Goal: Find specific page/section: Find specific page/section

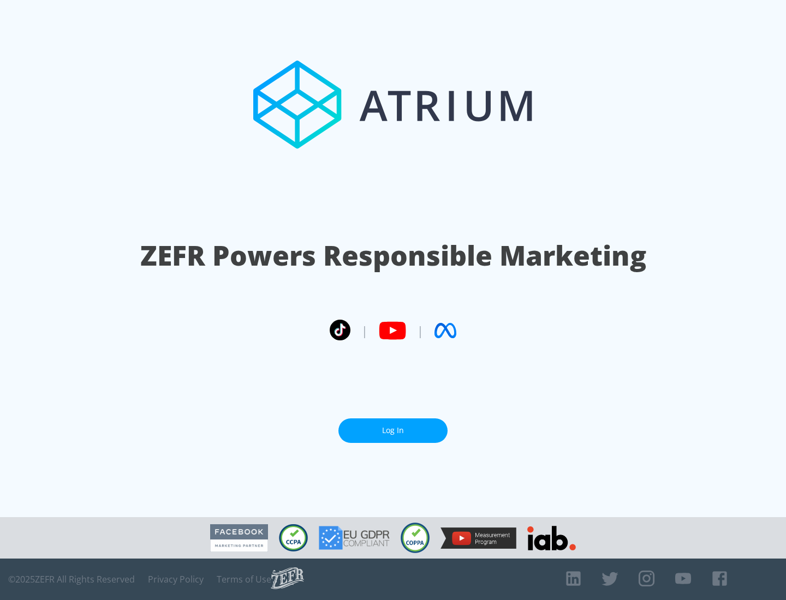
click at [393, 426] on link "Log In" at bounding box center [392, 431] width 109 height 25
